Goal: Register for event/course

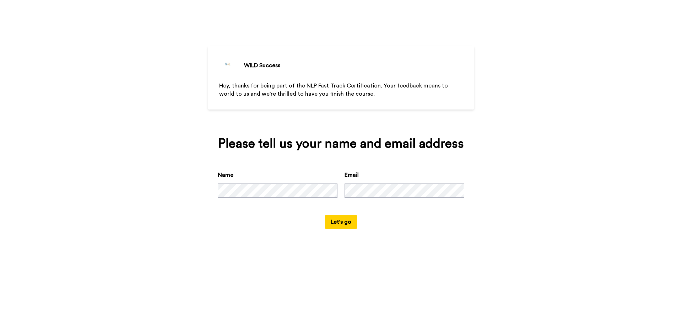
click at [341, 220] on button "Let's go" at bounding box center [341, 222] width 32 height 14
